Goal: Task Accomplishment & Management: Manage account settings

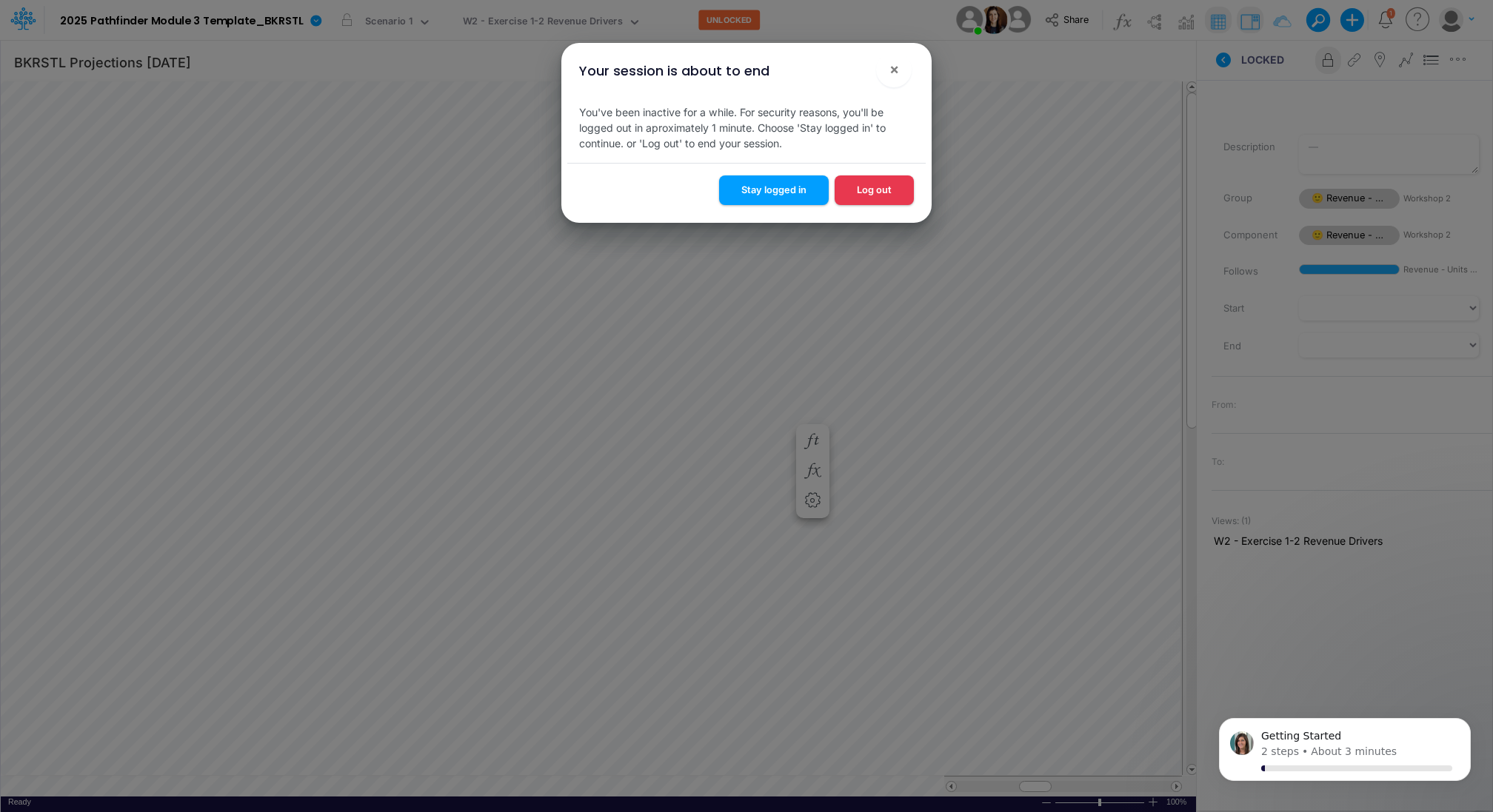
scroll to position [7, 2]
click at [865, 194] on button "Log out" at bounding box center [875, 189] width 80 height 29
